Goal: Task Accomplishment & Management: Complete application form

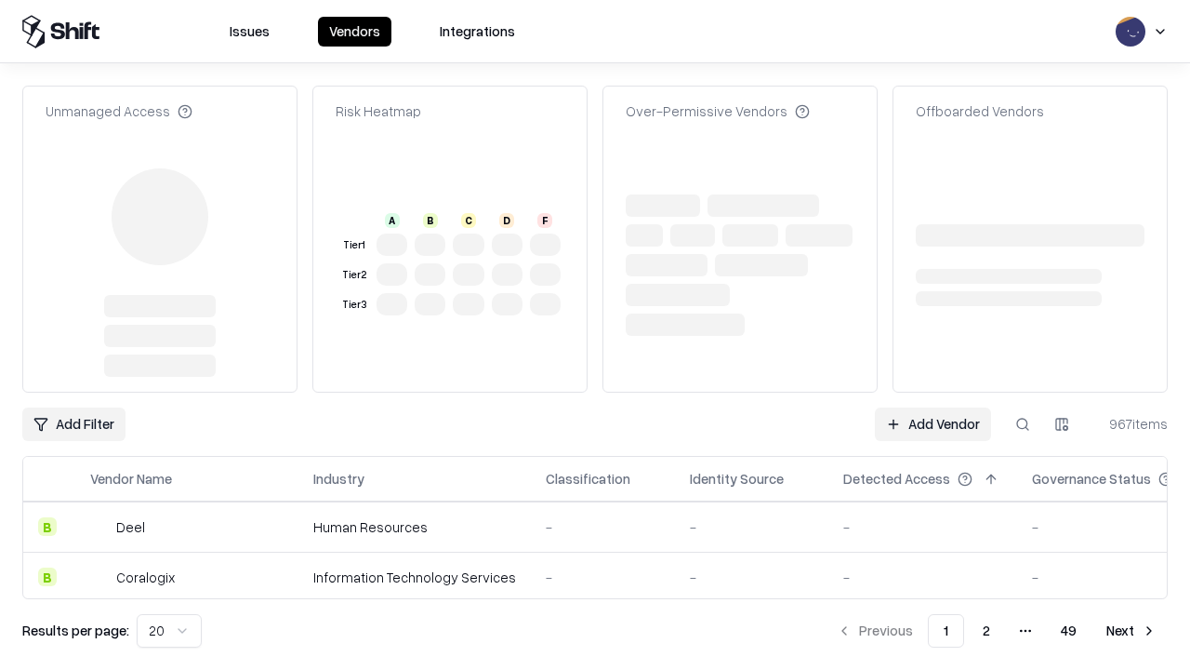
click at [933, 407] on link "Add Vendor" at bounding box center [933, 423] width 116 height 33
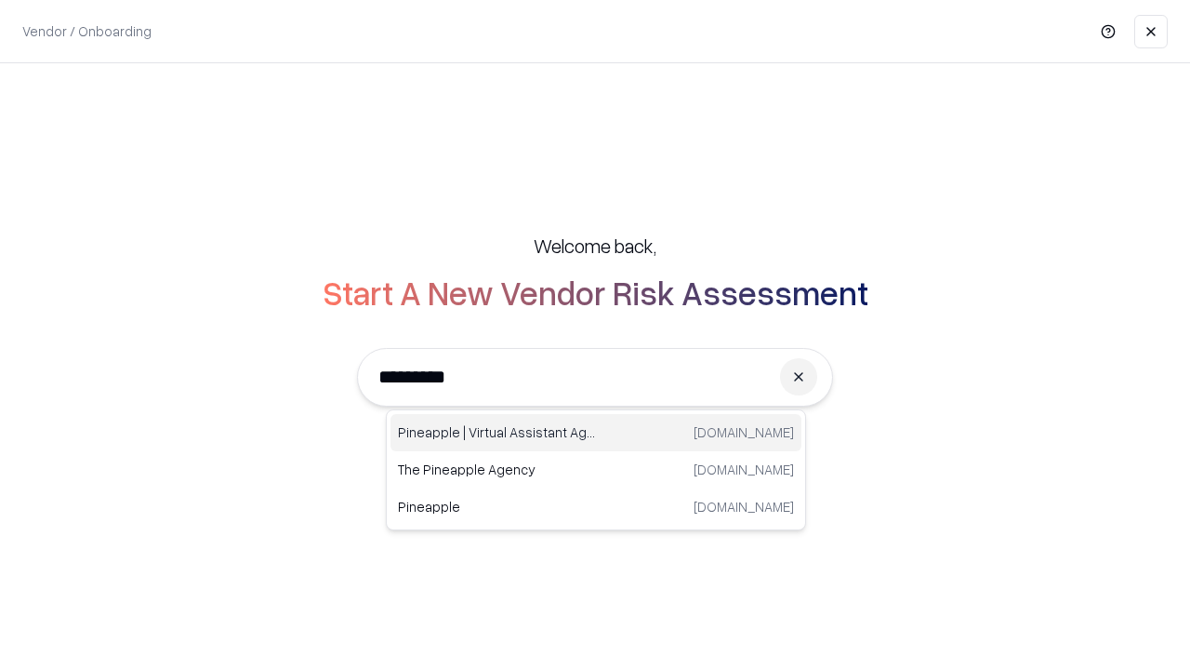
click at [596, 432] on div "Pineapple | Virtual Assistant Agency [DOMAIN_NAME]" at bounding box center [596, 432] width 411 height 37
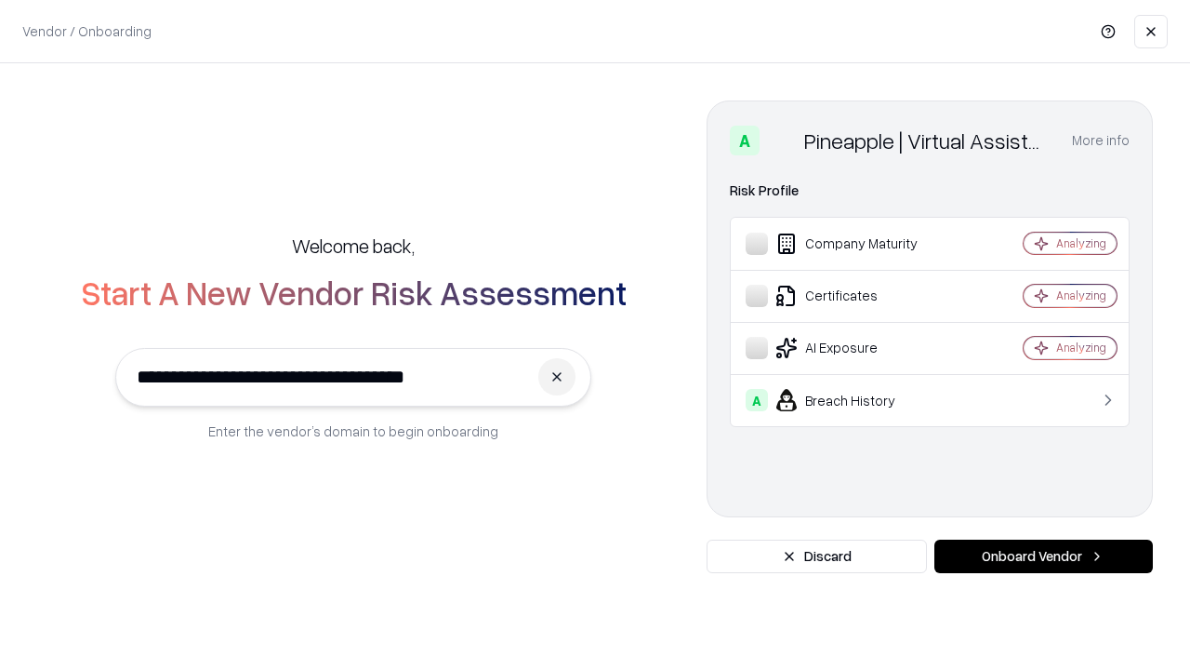
type input "**********"
click at [1043, 556] on button "Onboard Vendor" at bounding box center [1044, 555] width 219 height 33
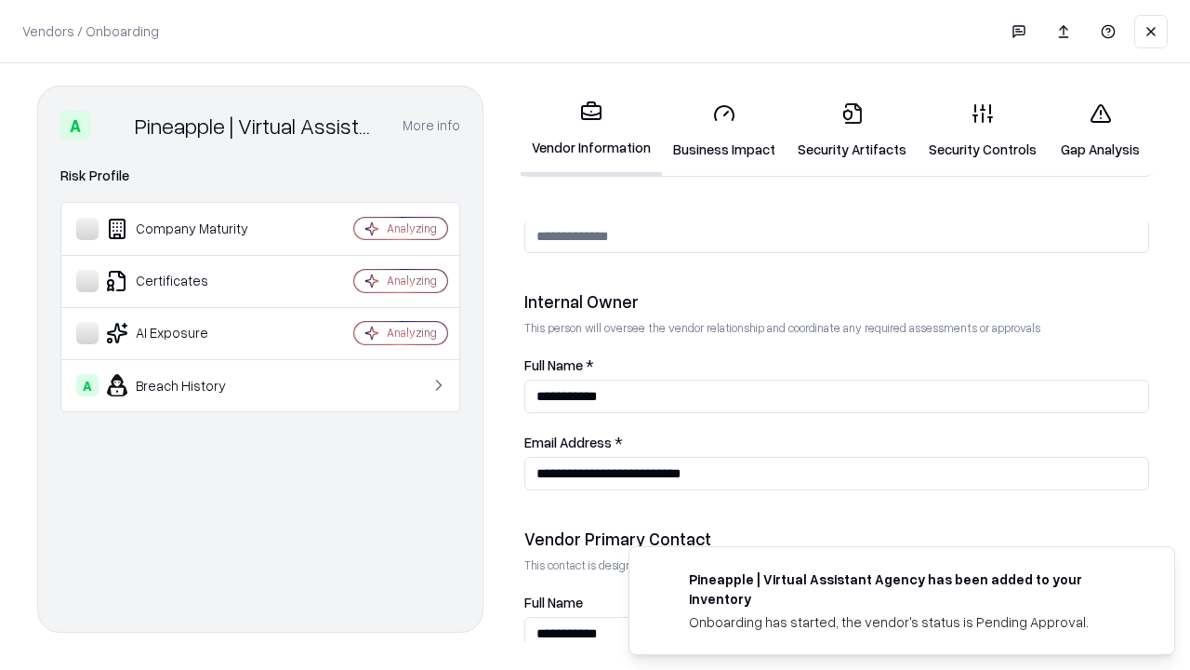
scroll to position [963, 0]
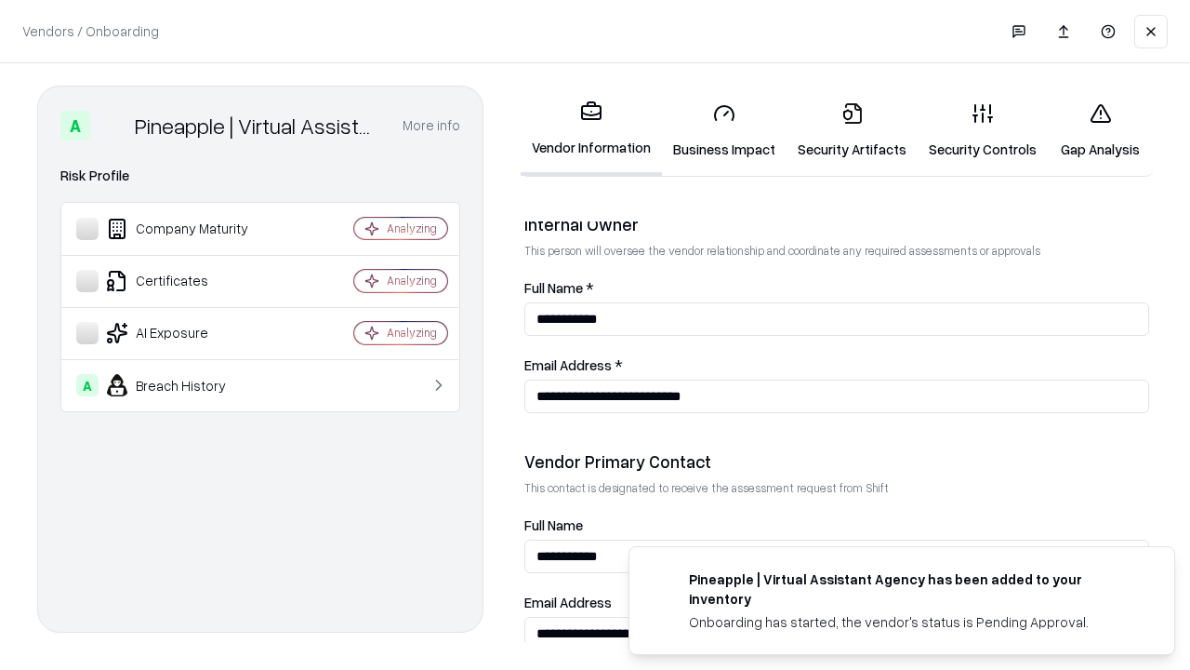
click at [724, 130] on link "Business Impact" at bounding box center [724, 130] width 125 height 86
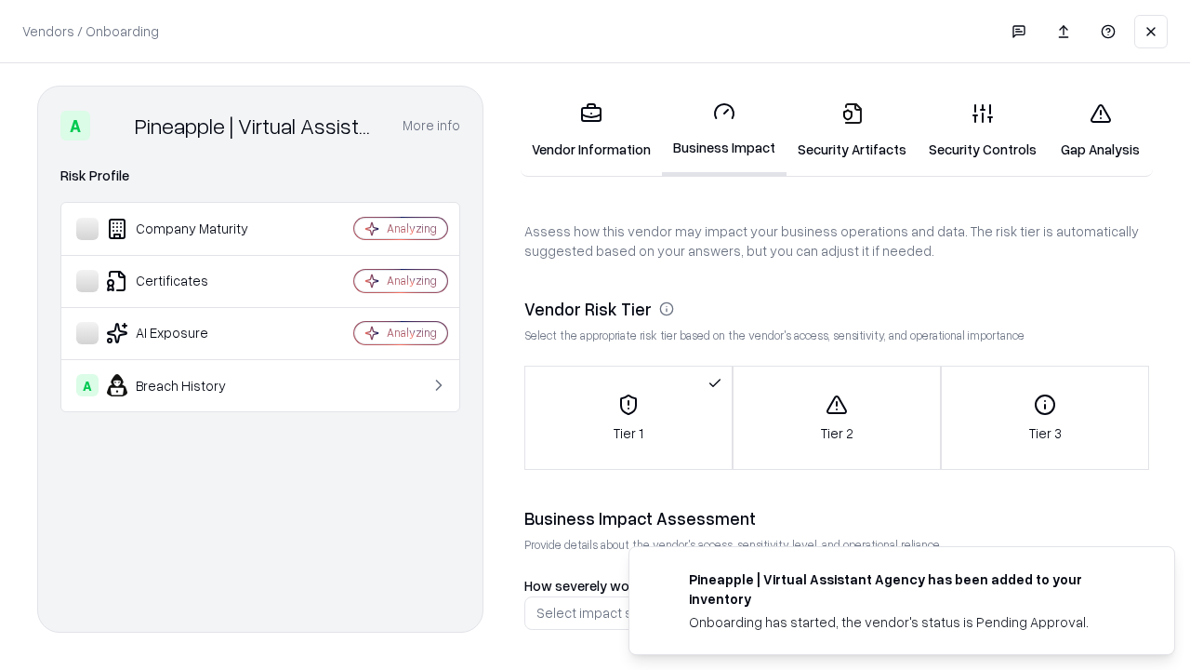
click at [1100, 130] on link "Gap Analysis" at bounding box center [1100, 130] width 105 height 86
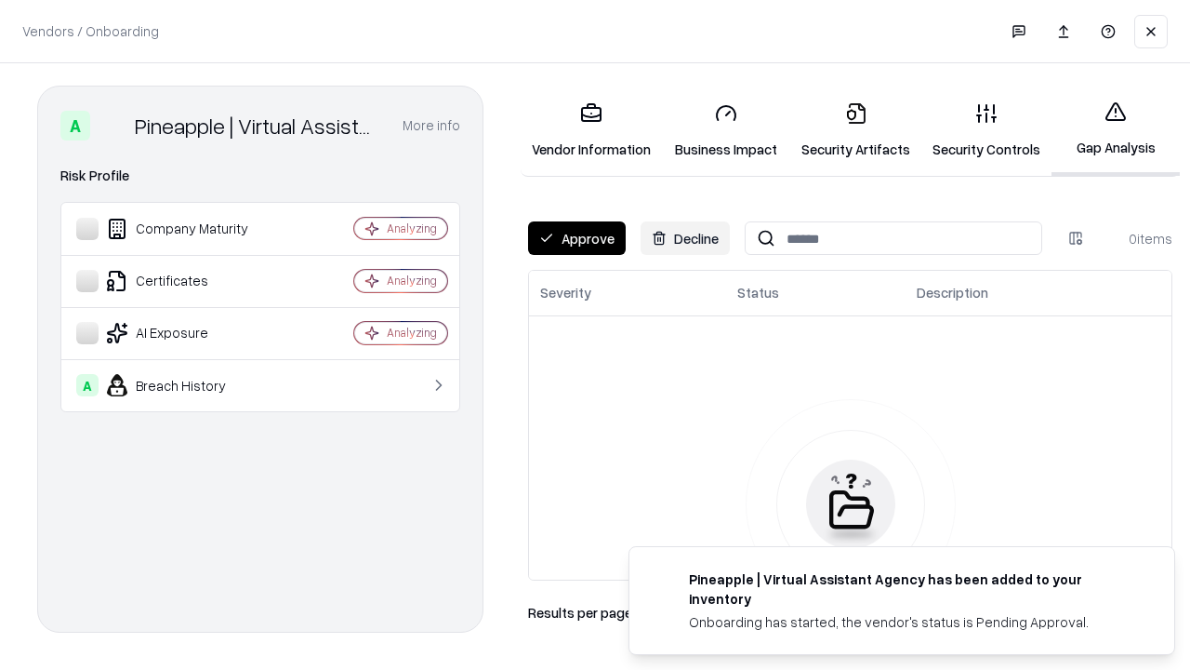
click at [577, 238] on button "Approve" at bounding box center [577, 237] width 98 height 33
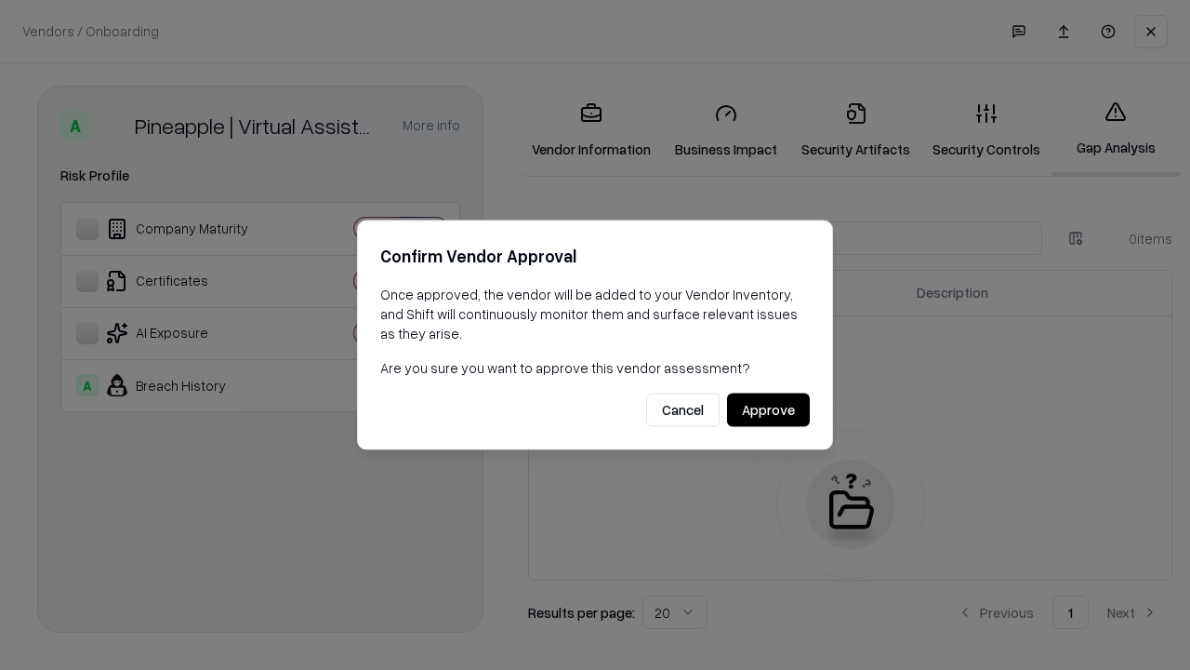
click at [768, 409] on button "Approve" at bounding box center [768, 409] width 83 height 33
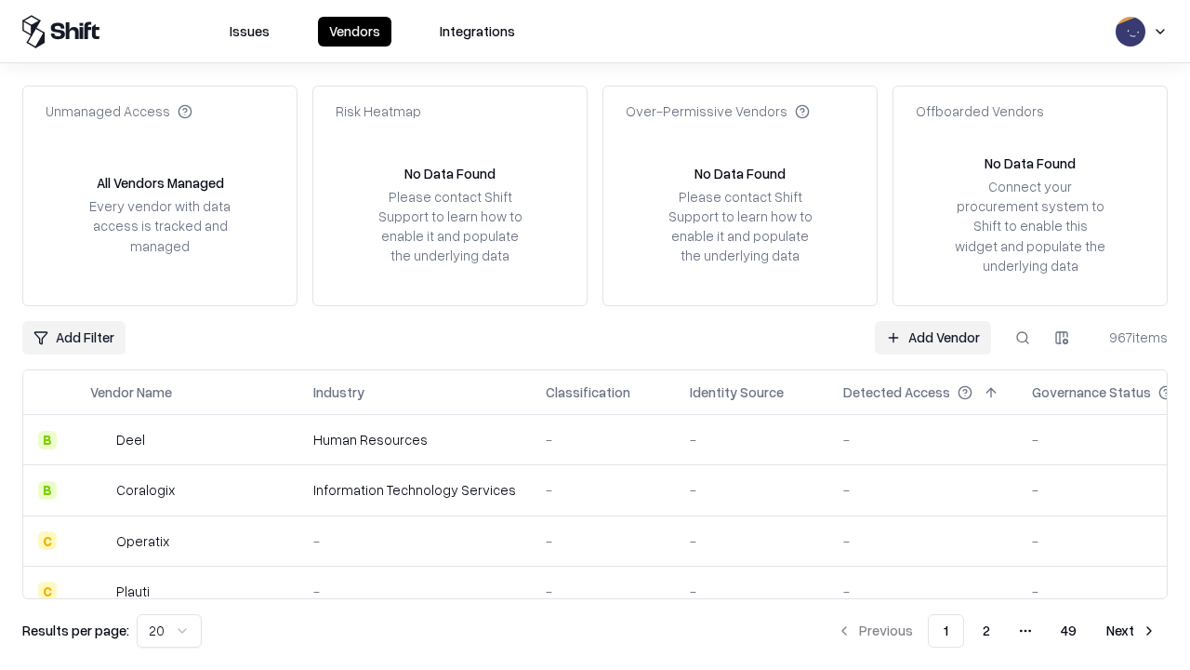
type input "**********"
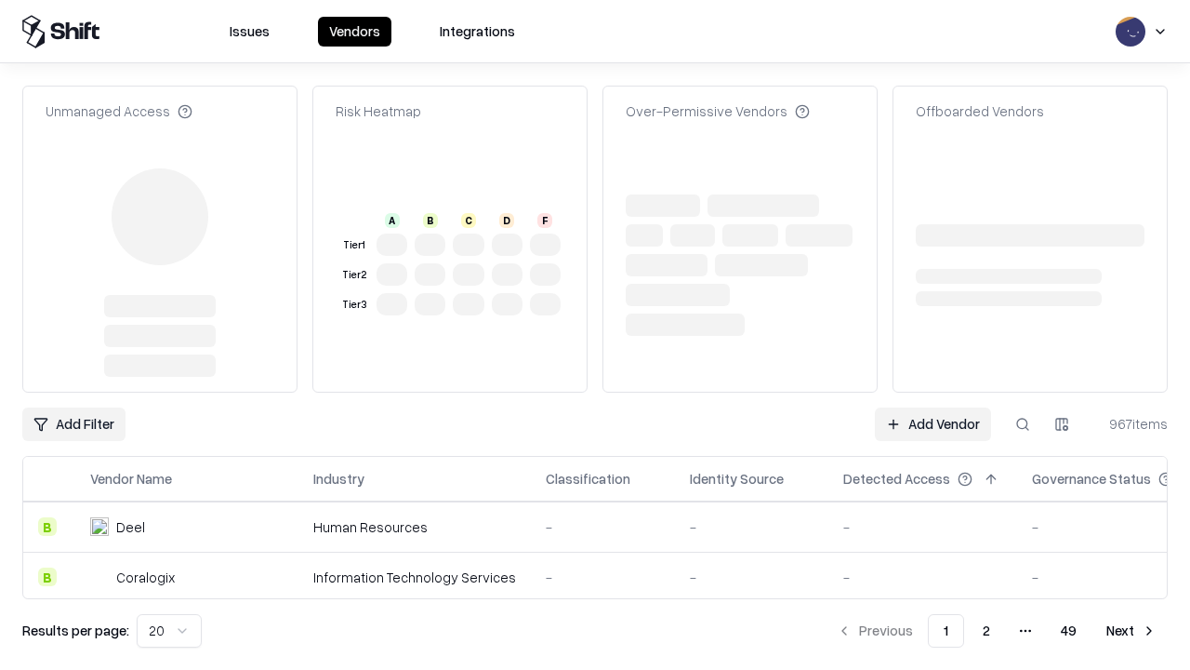
click at [933, 407] on link "Add Vendor" at bounding box center [933, 423] width 116 height 33
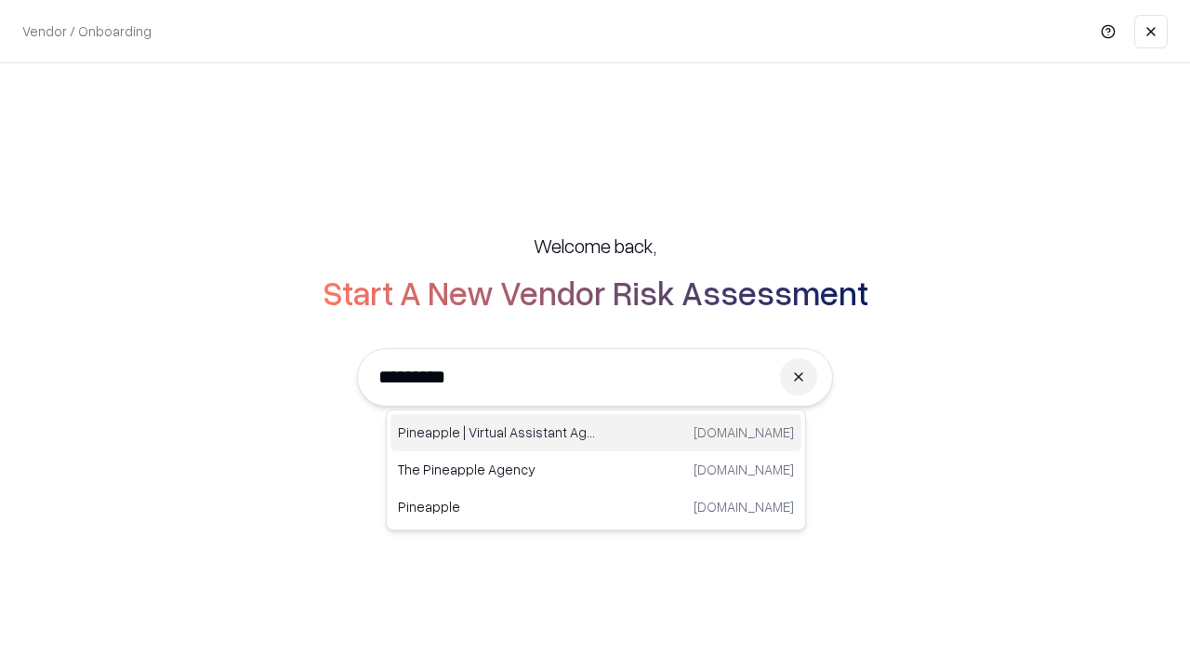
click at [596, 432] on div "Pineapple | Virtual Assistant Agency [DOMAIN_NAME]" at bounding box center [596, 432] width 411 height 37
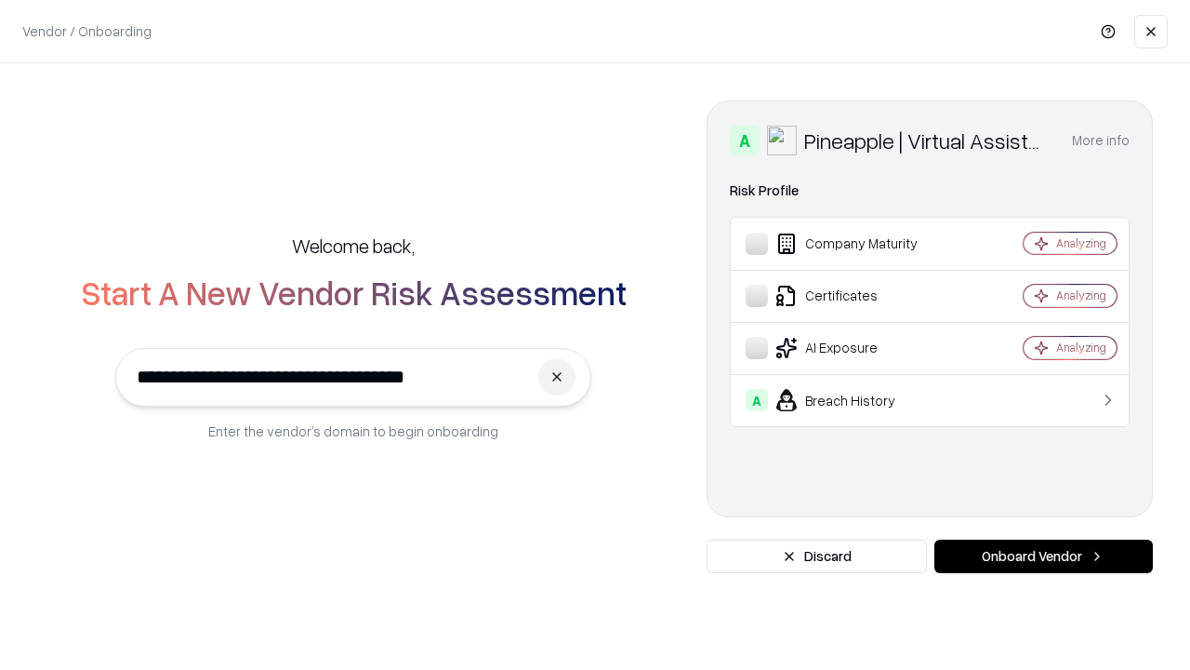
type input "**********"
click at [1043, 556] on button "Onboard Vendor" at bounding box center [1044, 555] width 219 height 33
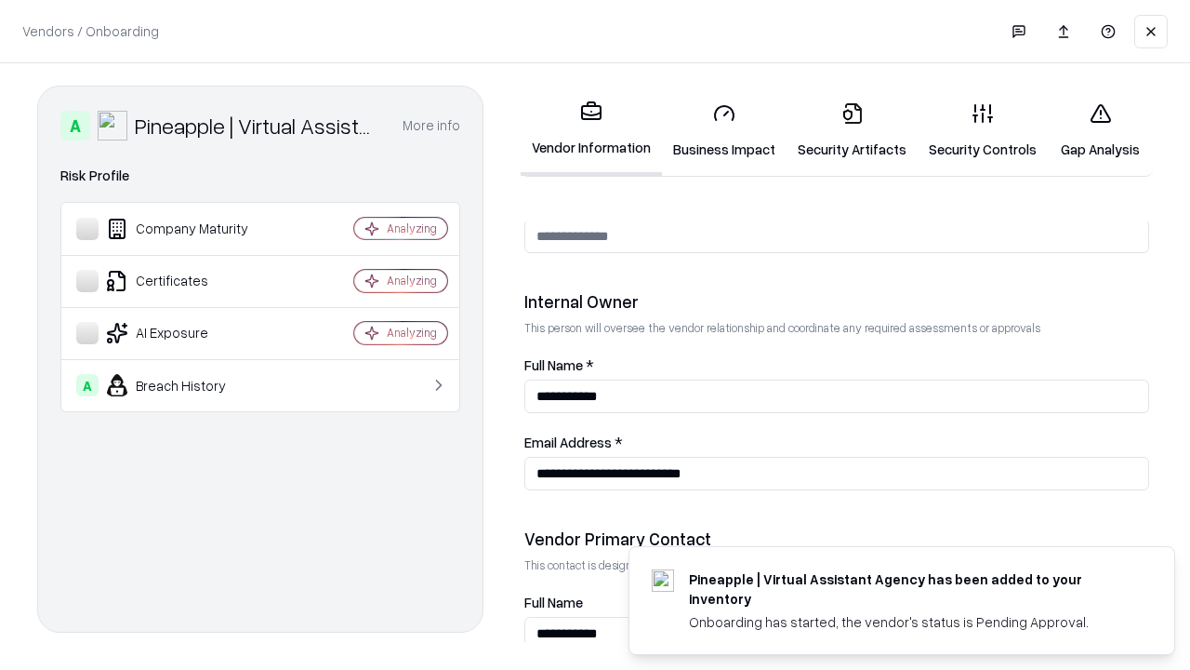
scroll to position [963, 0]
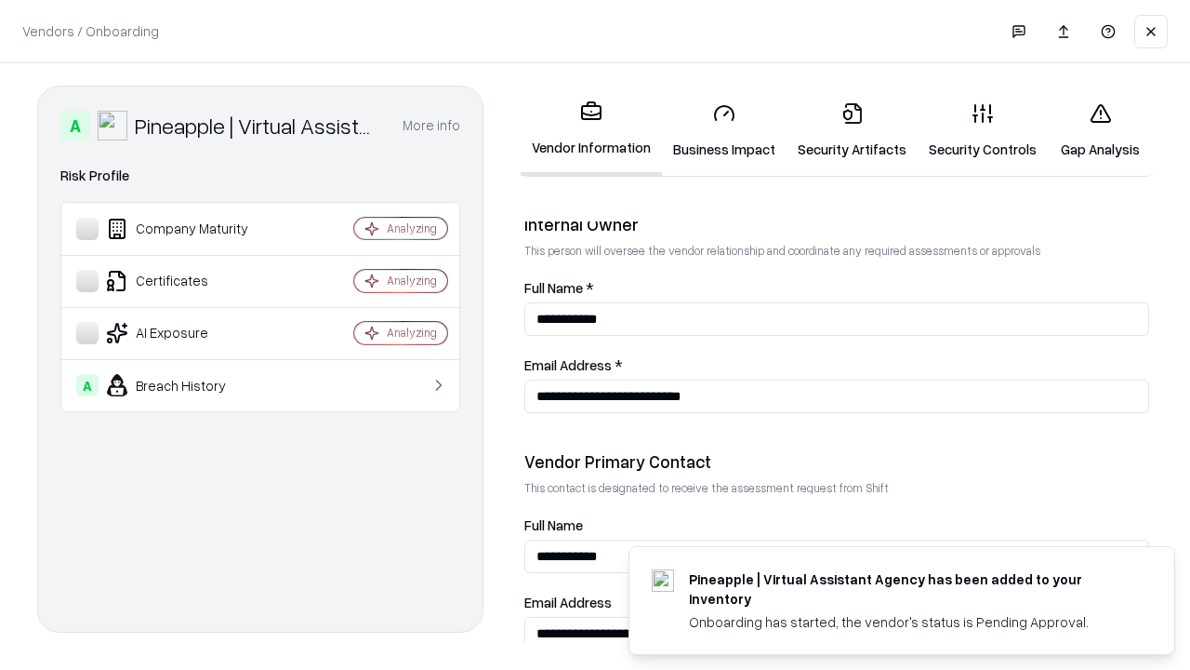
click at [1100, 130] on link "Gap Analysis" at bounding box center [1100, 130] width 105 height 86
